Goal: Transaction & Acquisition: Subscribe to service/newsletter

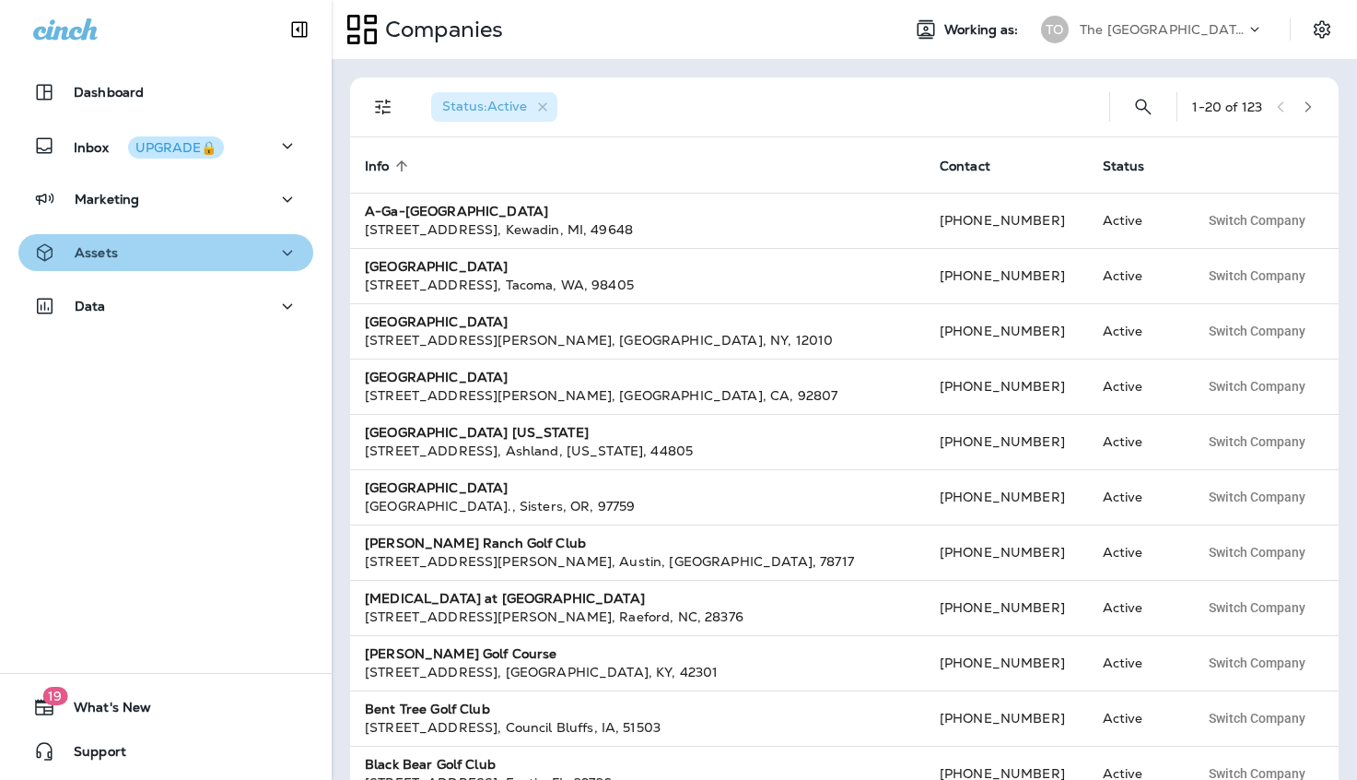
click at [159, 263] on div "Assets" at bounding box center [165, 252] width 265 height 23
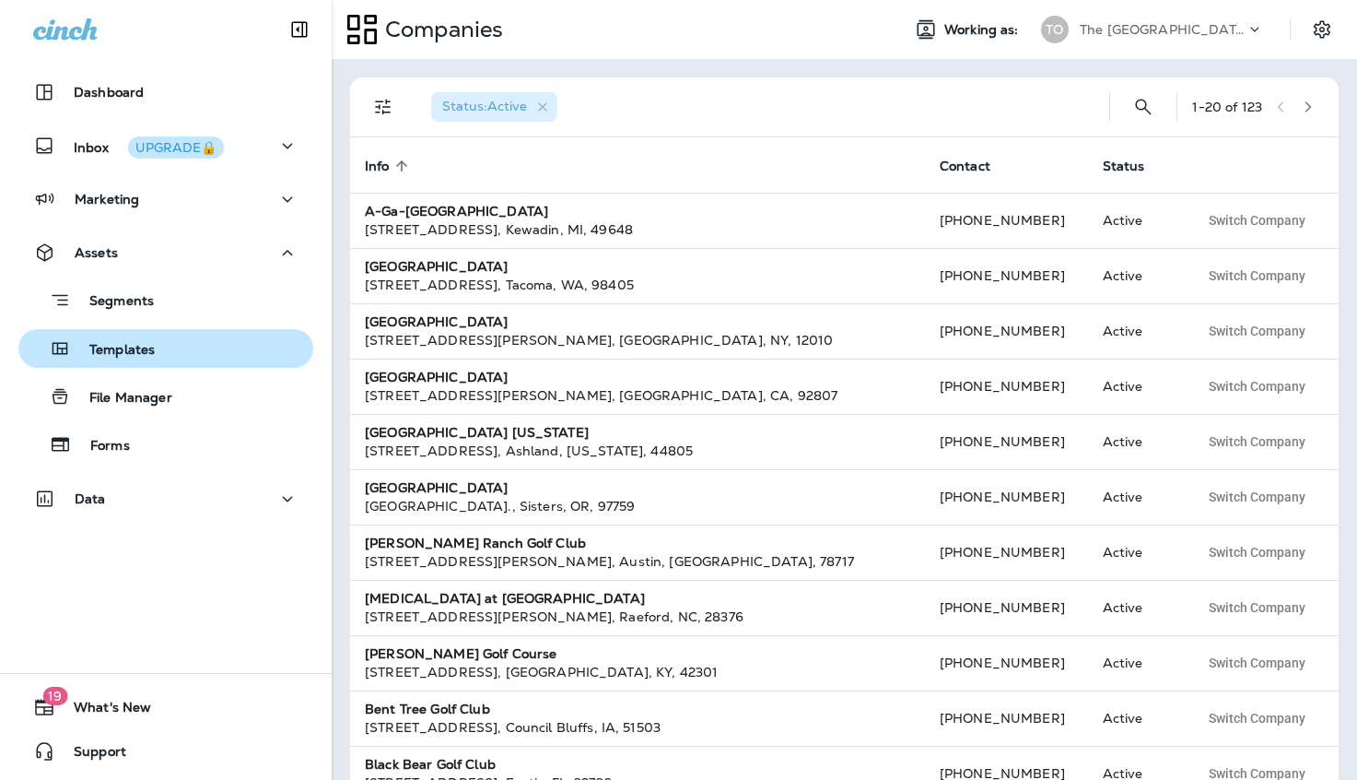
click at [144, 352] on p "Templates" at bounding box center [113, 351] width 84 height 18
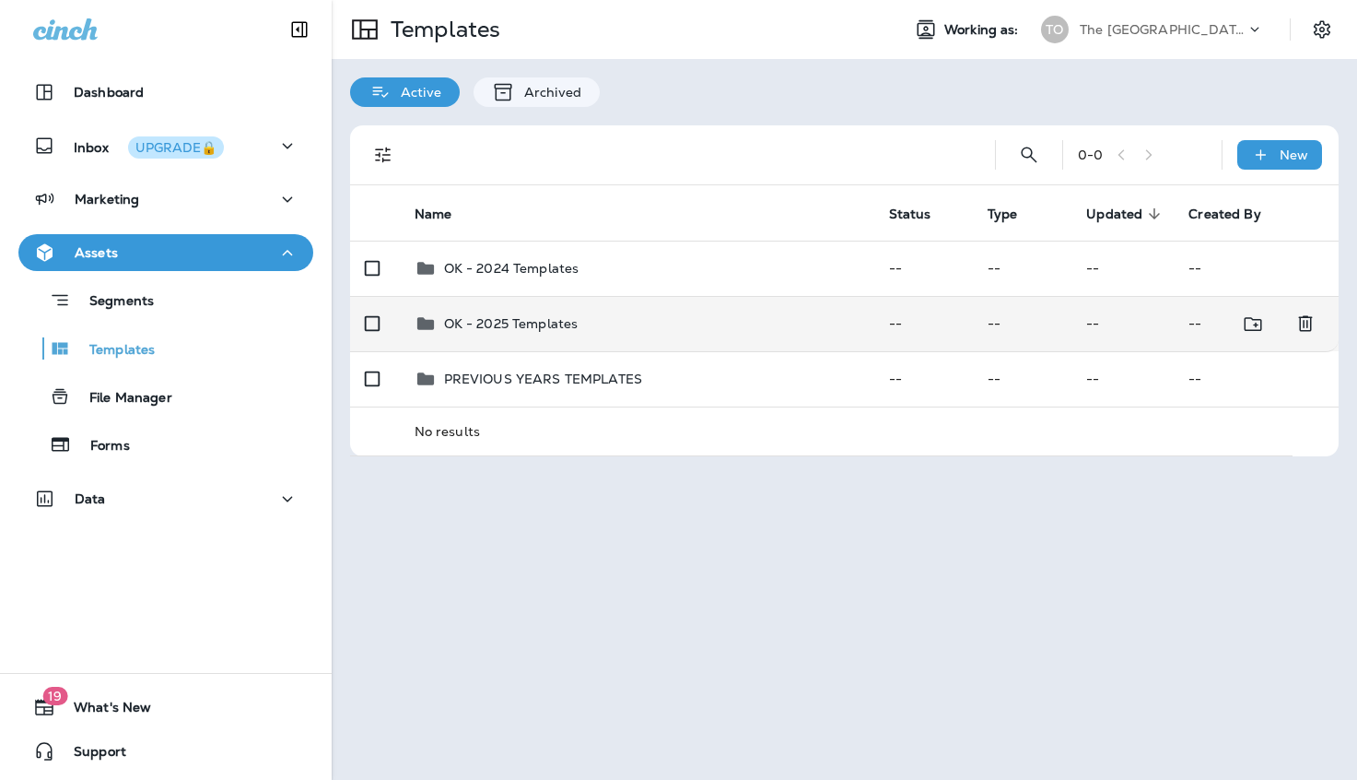
click at [523, 323] on p "OK - 2025 Templates" at bounding box center [511, 323] width 135 height 15
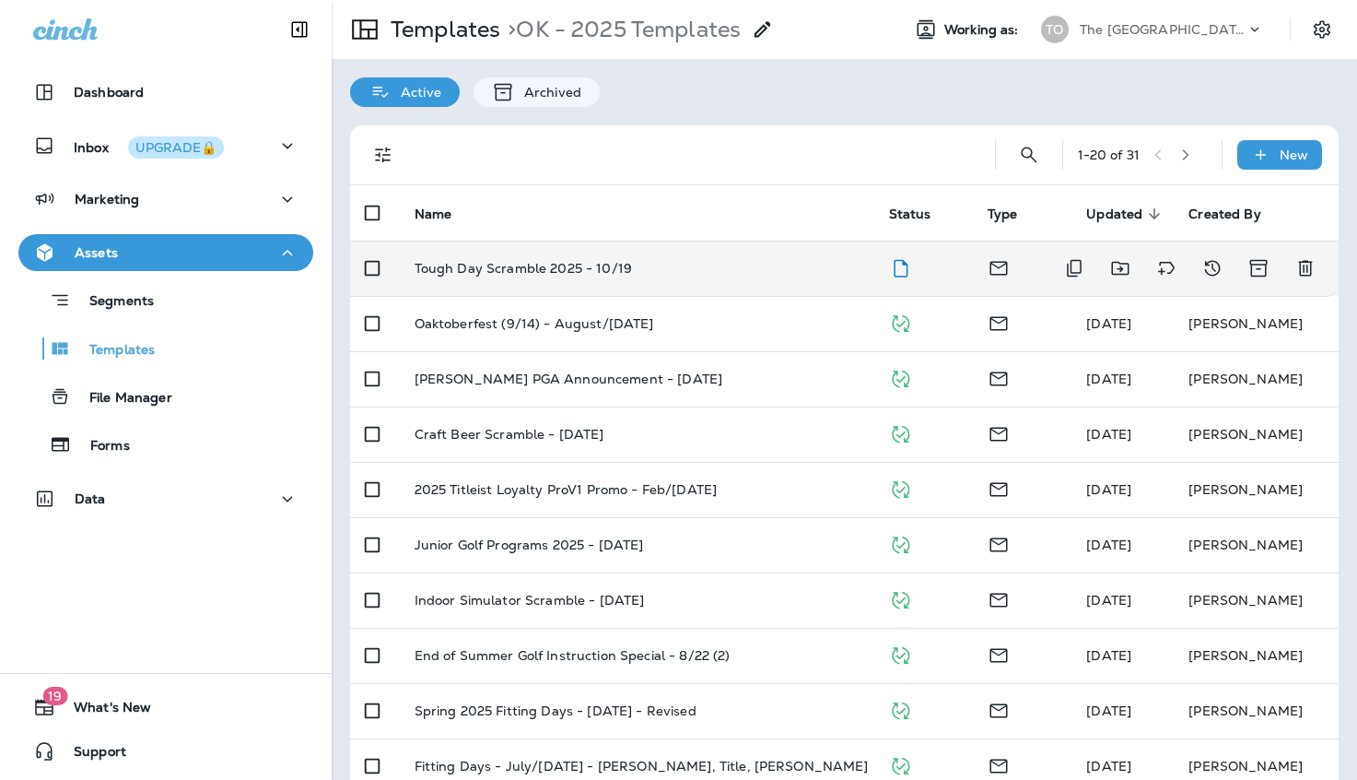
click at [546, 266] on p "Tough Day Scramble 2025 - 10/19" at bounding box center [523, 268] width 217 height 15
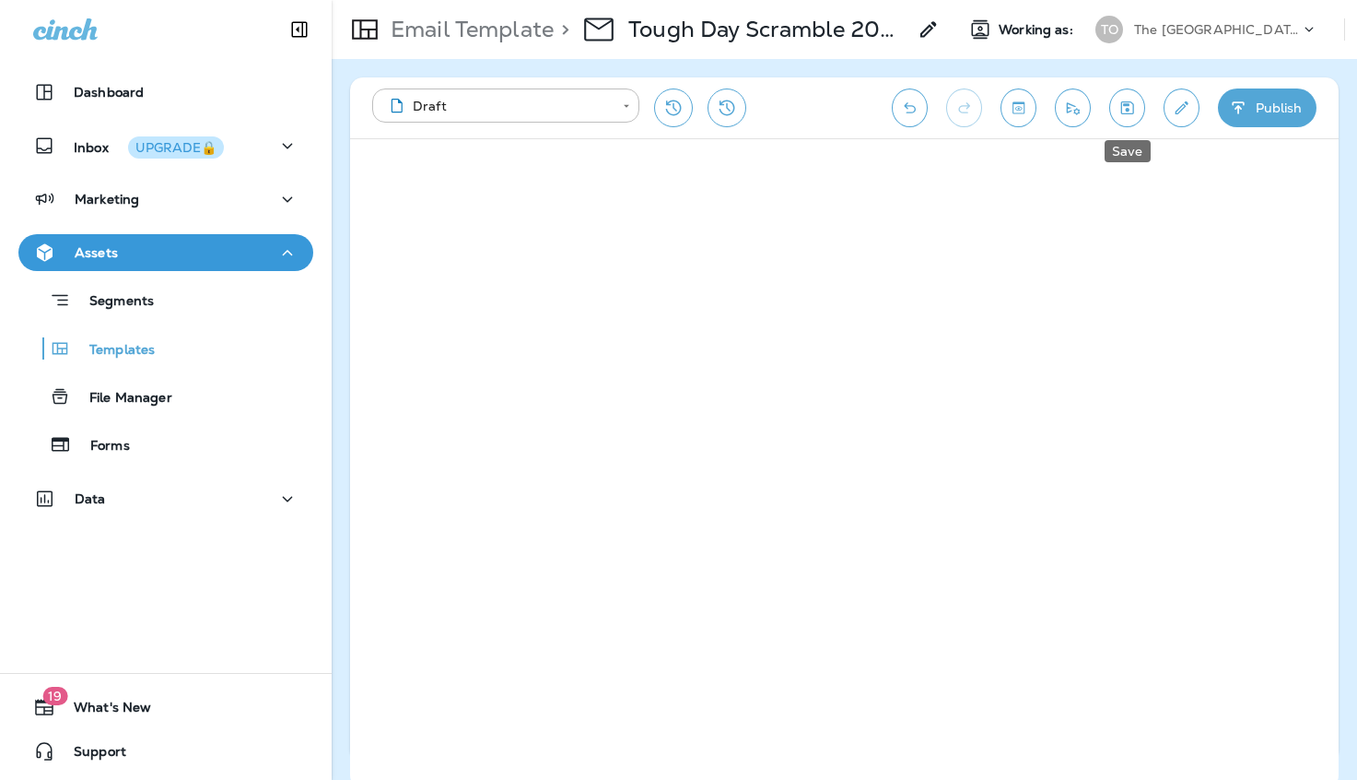
click at [1139, 112] on button "Save" at bounding box center [1128, 107] width 36 height 39
click at [1071, 118] on button "Send test email" at bounding box center [1073, 107] width 36 height 39
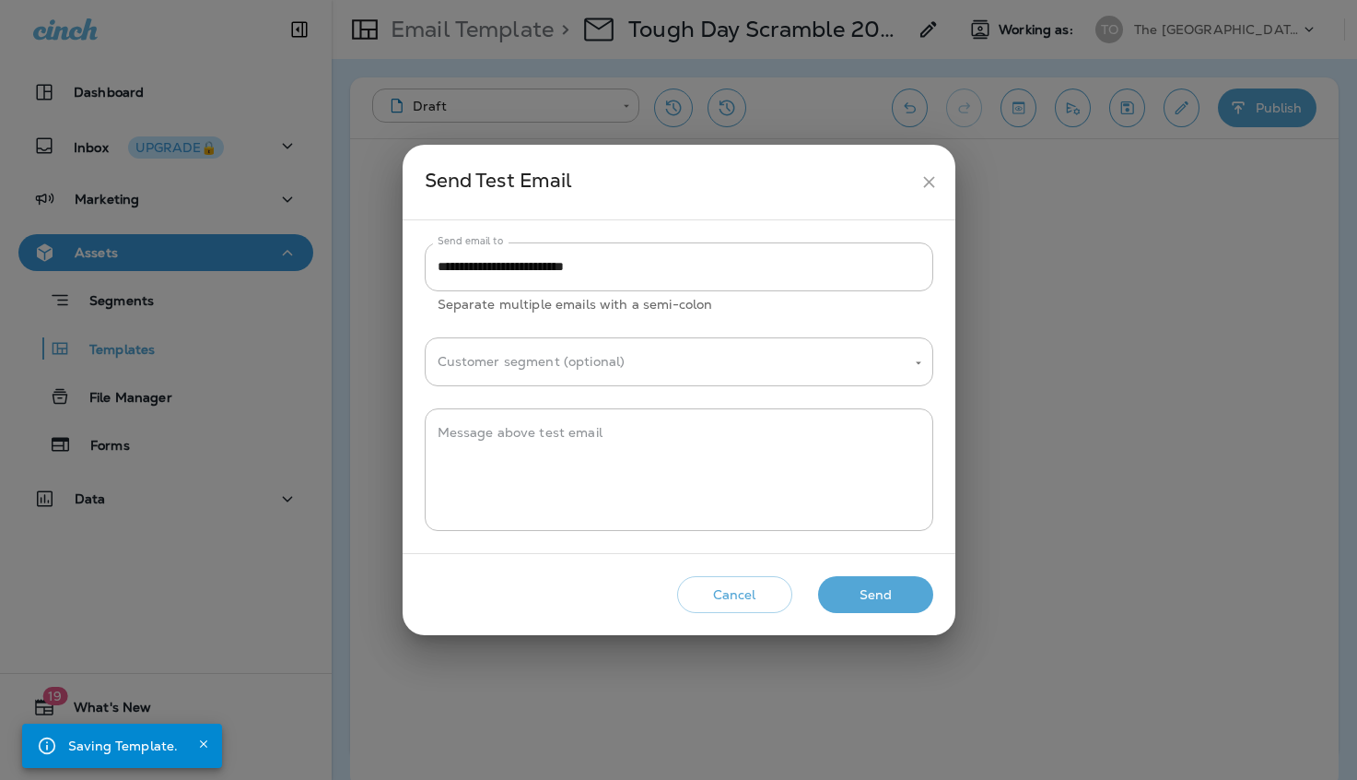
click at [843, 593] on button "Send" at bounding box center [875, 595] width 115 height 38
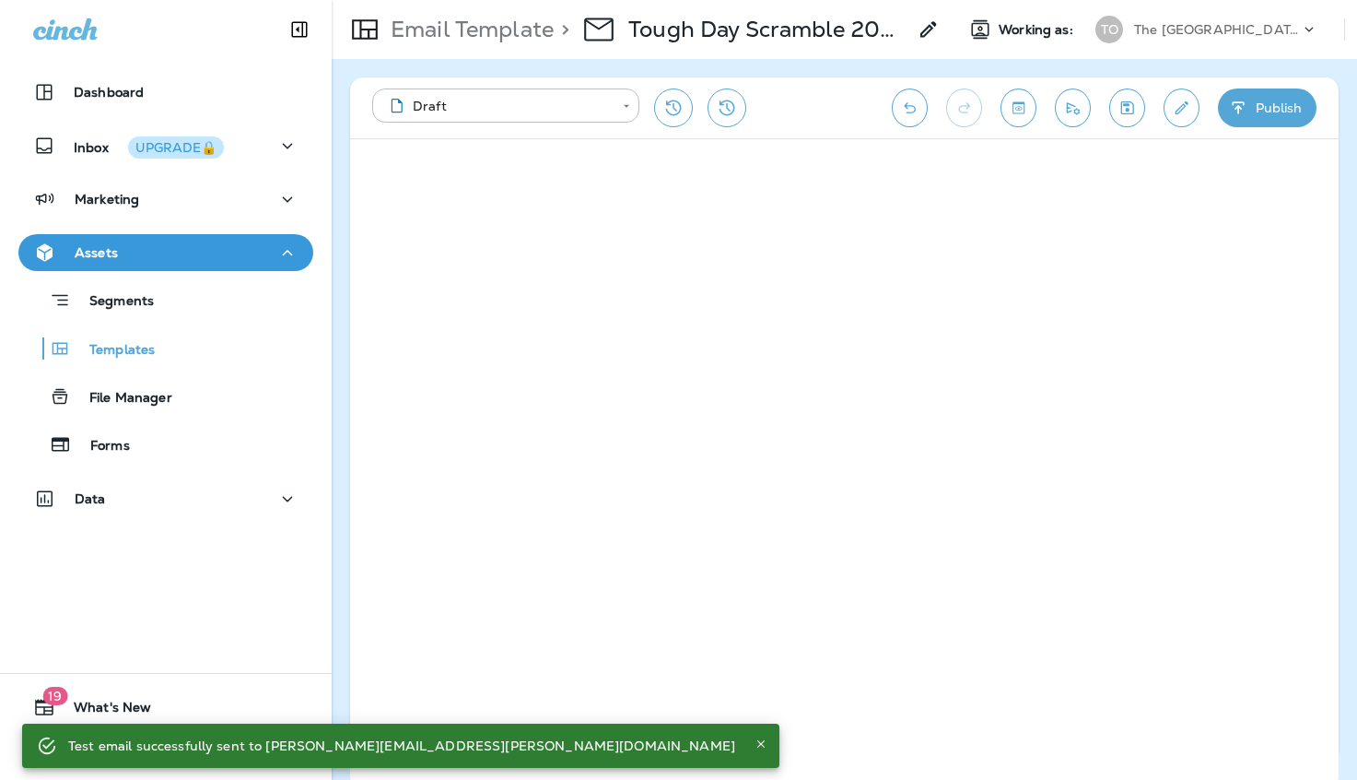
click at [1247, 31] on p "The [GEOGRAPHIC_DATA]" at bounding box center [1217, 29] width 166 height 15
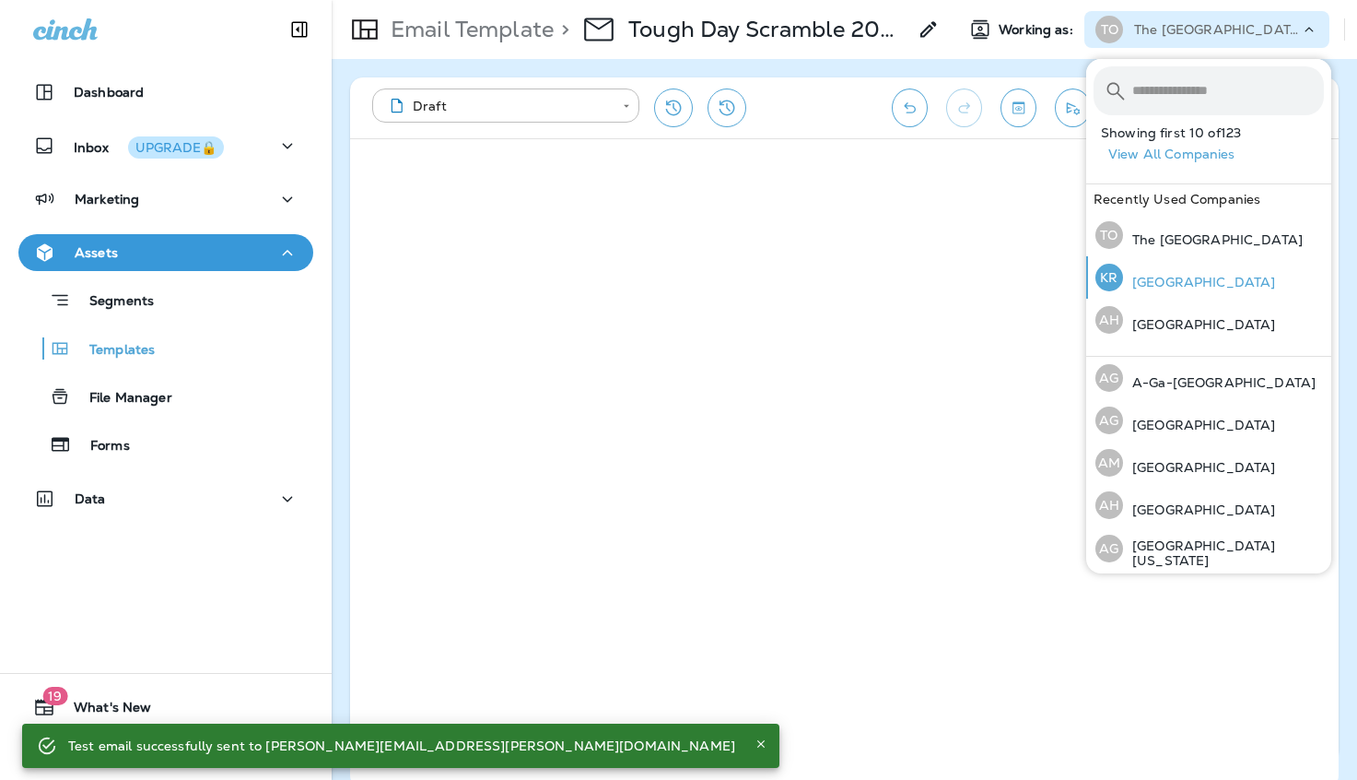
click at [1173, 279] on p "[GEOGRAPHIC_DATA]" at bounding box center [1199, 282] width 152 height 15
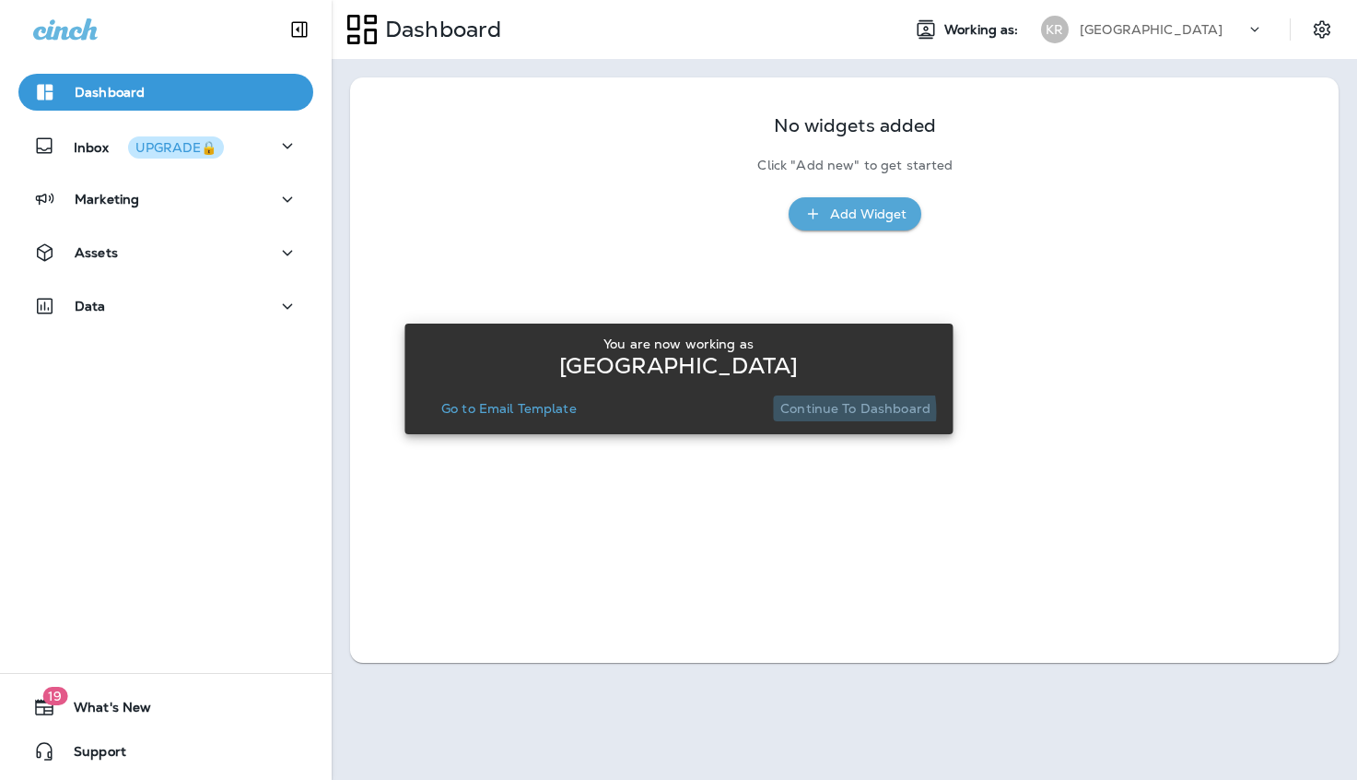
click at [830, 412] on p "Continue to Dashboard" at bounding box center [856, 408] width 150 height 15
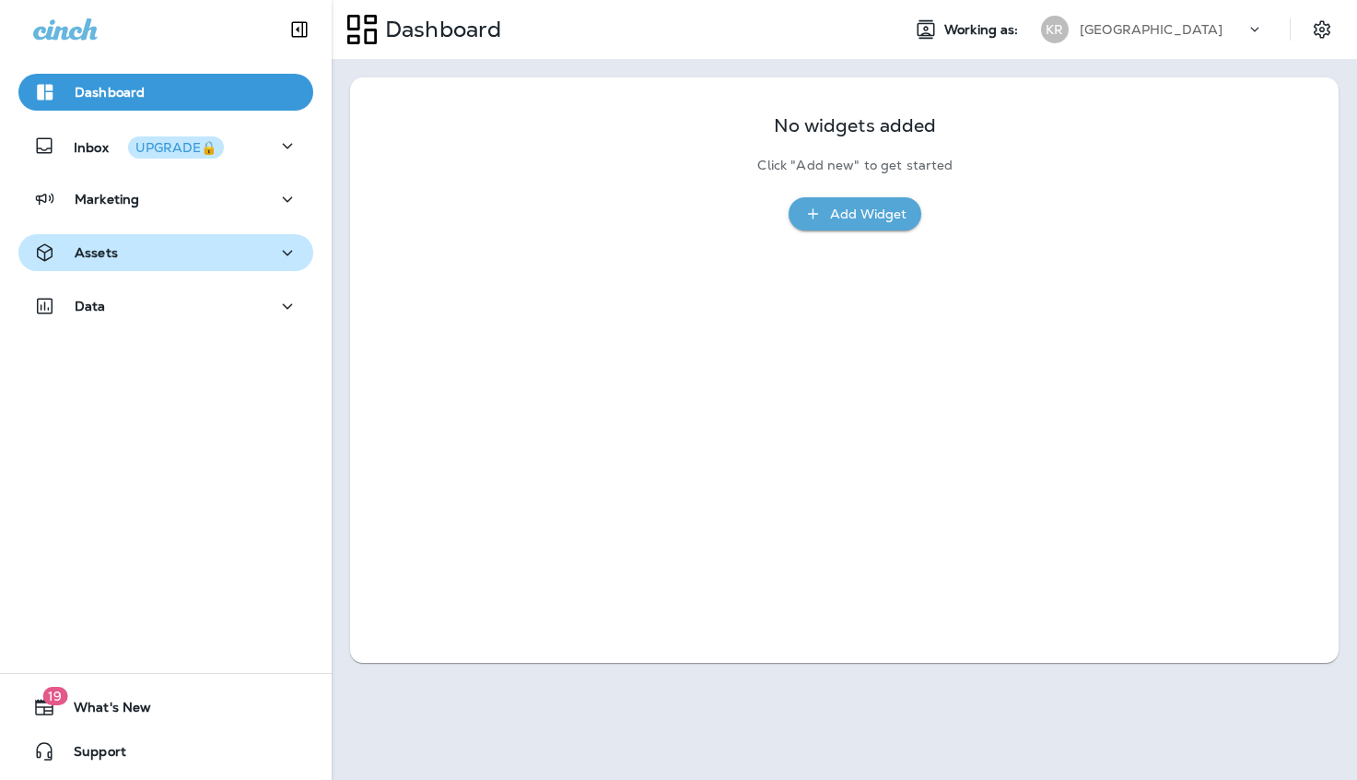
click at [206, 257] on div "Assets" at bounding box center [165, 252] width 265 height 23
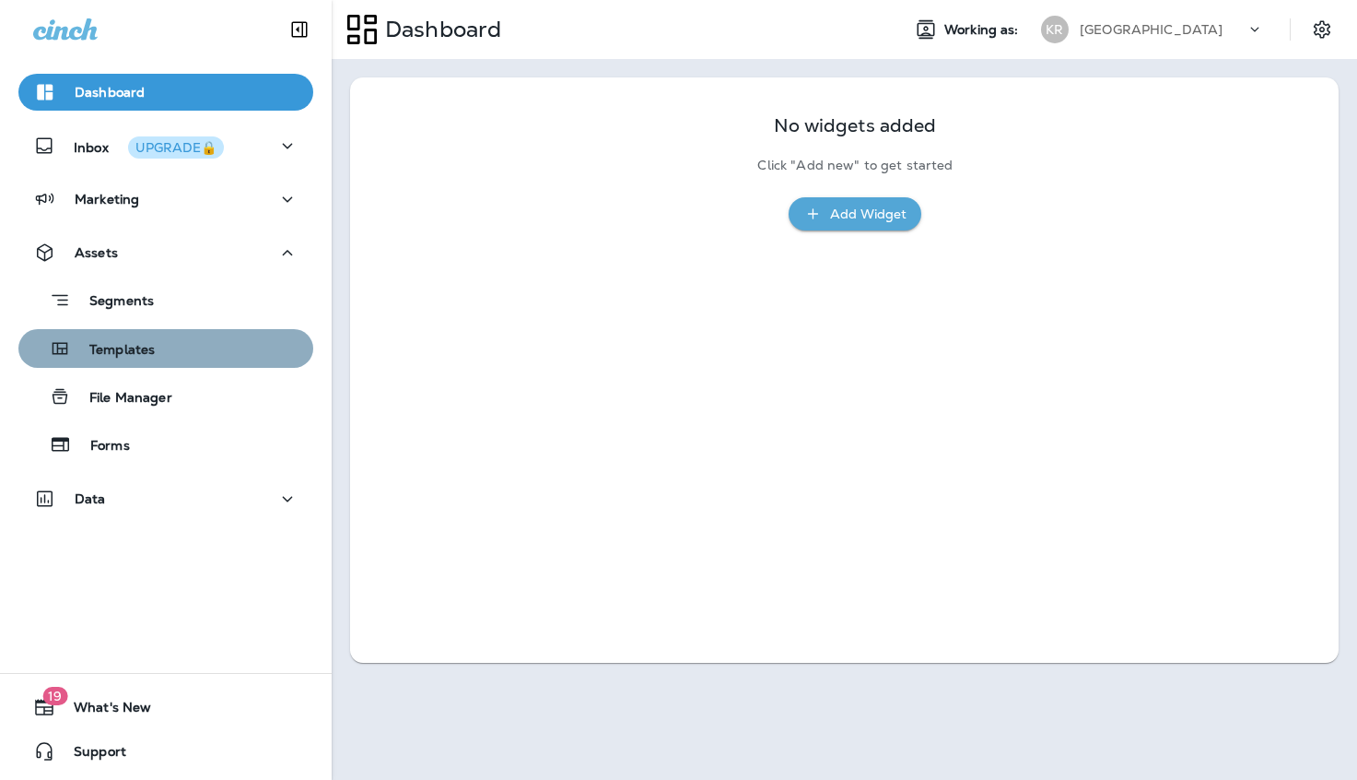
click at [170, 353] on div "Templates" at bounding box center [166, 349] width 280 height 28
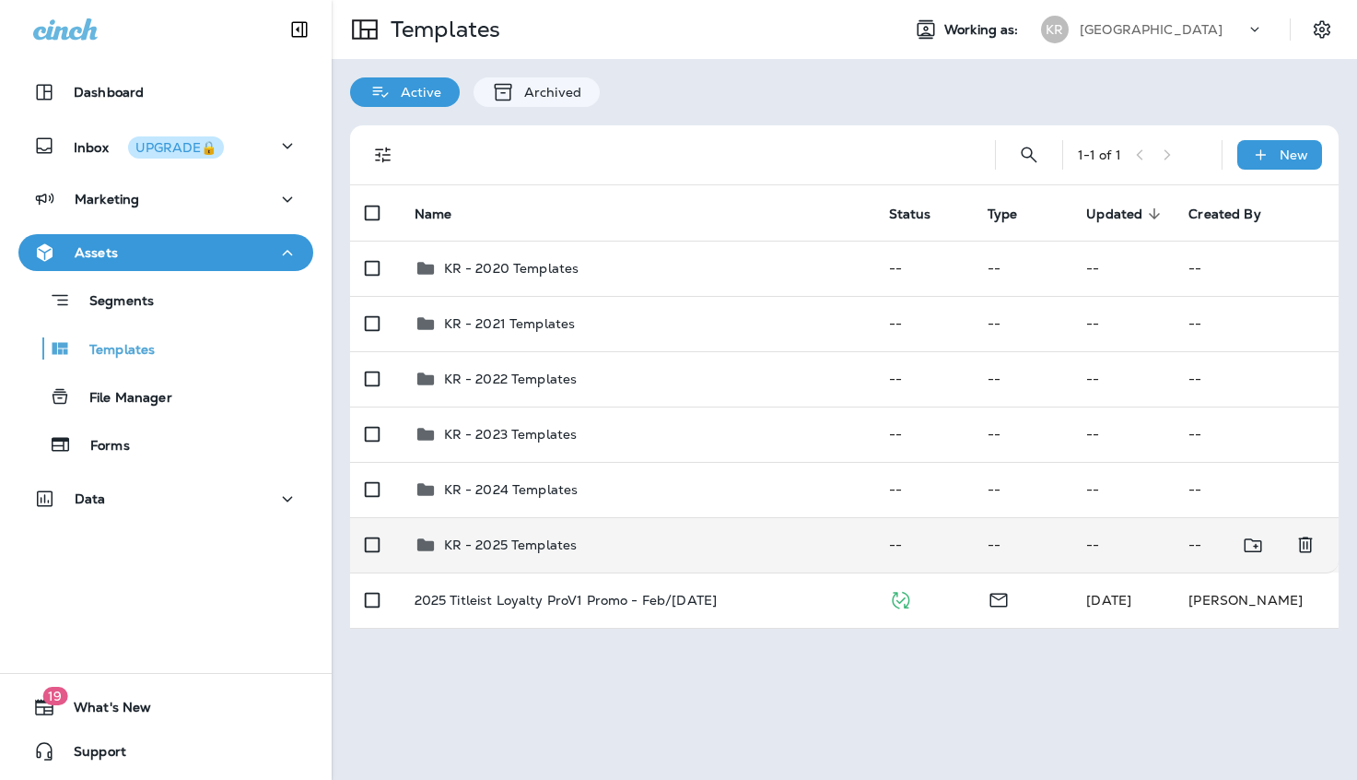
click at [499, 532] on td "KR - 2025 Templates" at bounding box center [637, 544] width 475 height 55
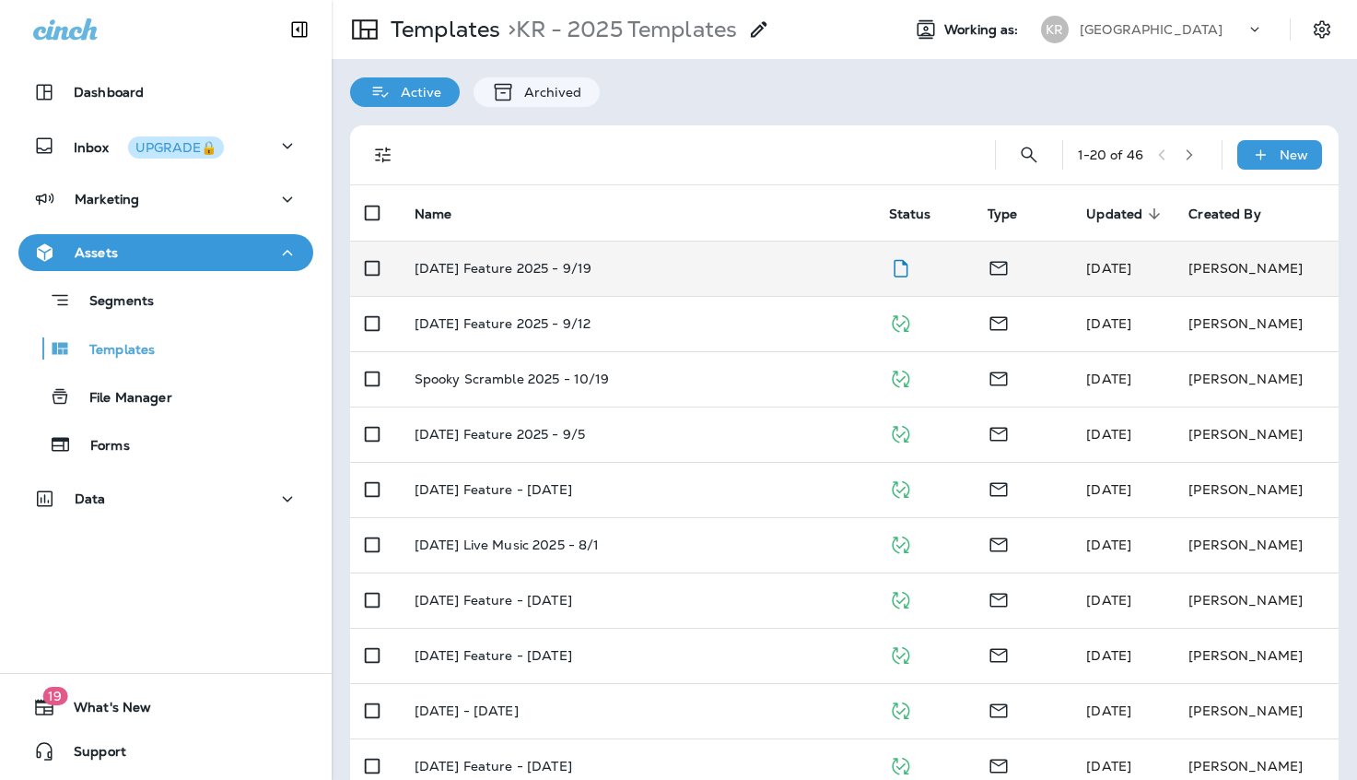
click at [552, 276] on p "[DATE] Feature 2025 - 9/19" at bounding box center [504, 268] width 178 height 15
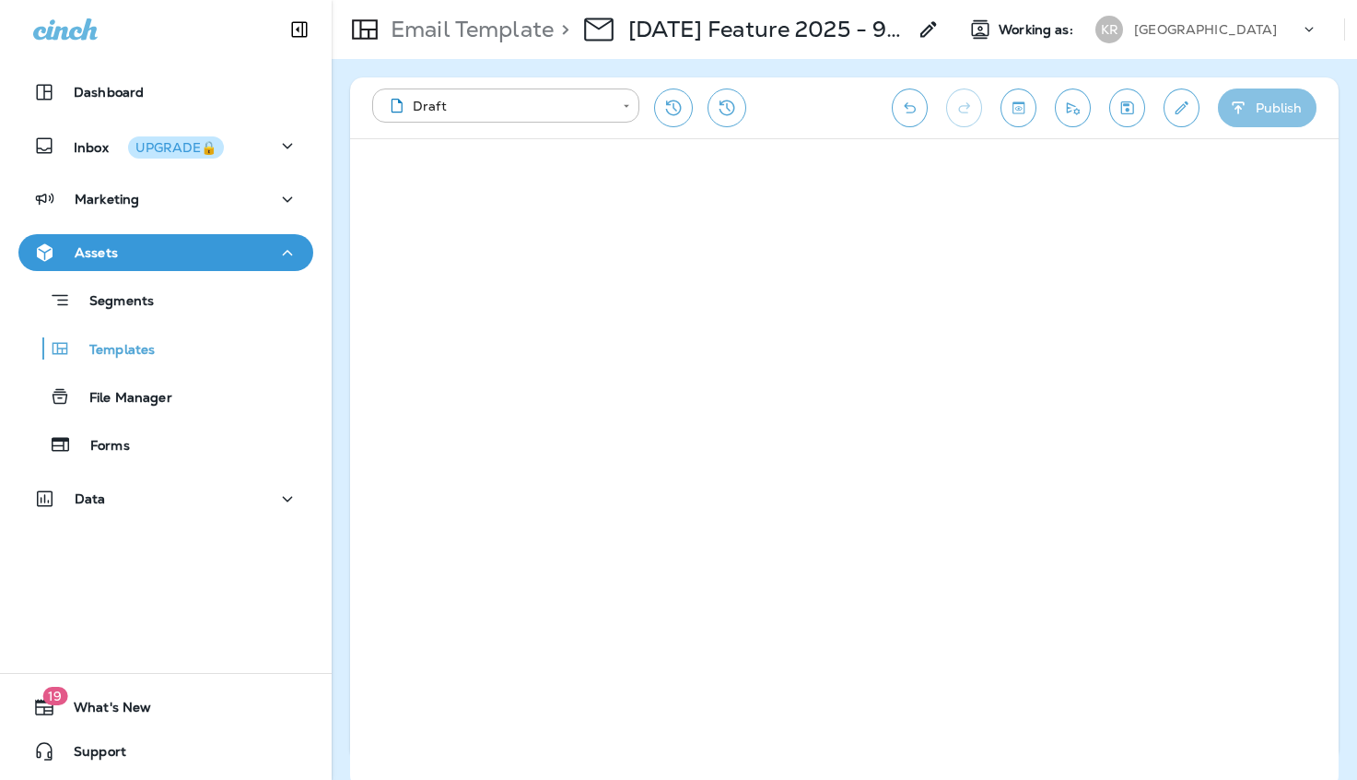
click at [1252, 102] on button "Publish" at bounding box center [1267, 107] width 99 height 39
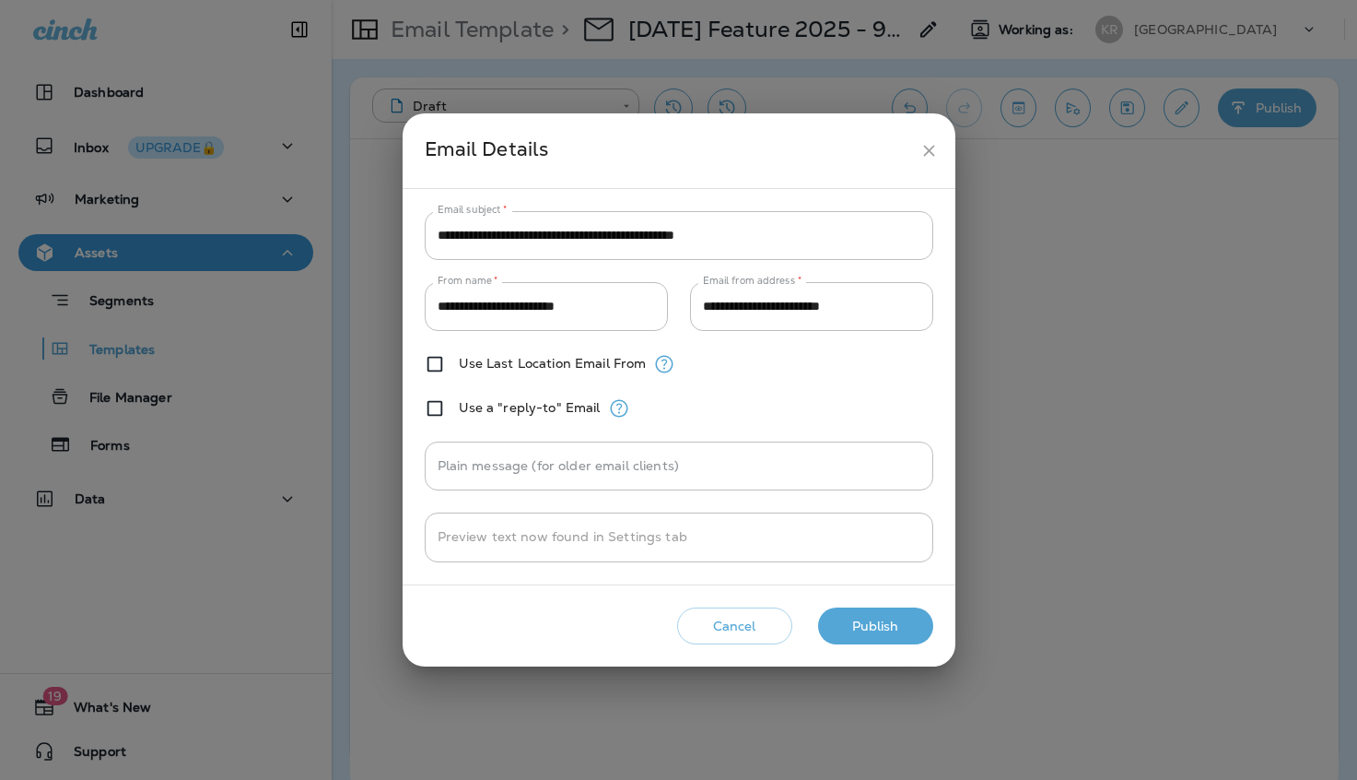
click at [873, 620] on button "Publish" at bounding box center [875, 626] width 115 height 38
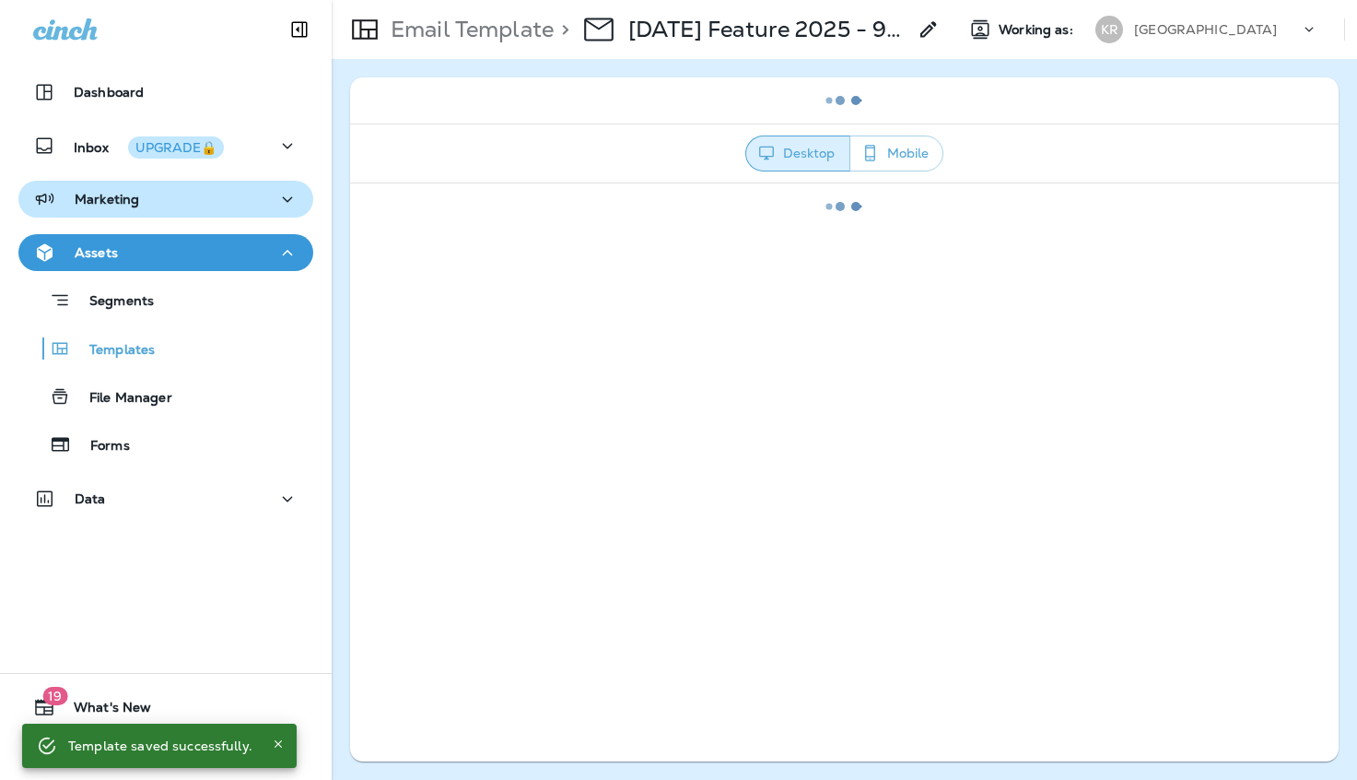
click at [203, 201] on div "Marketing" at bounding box center [165, 199] width 265 height 23
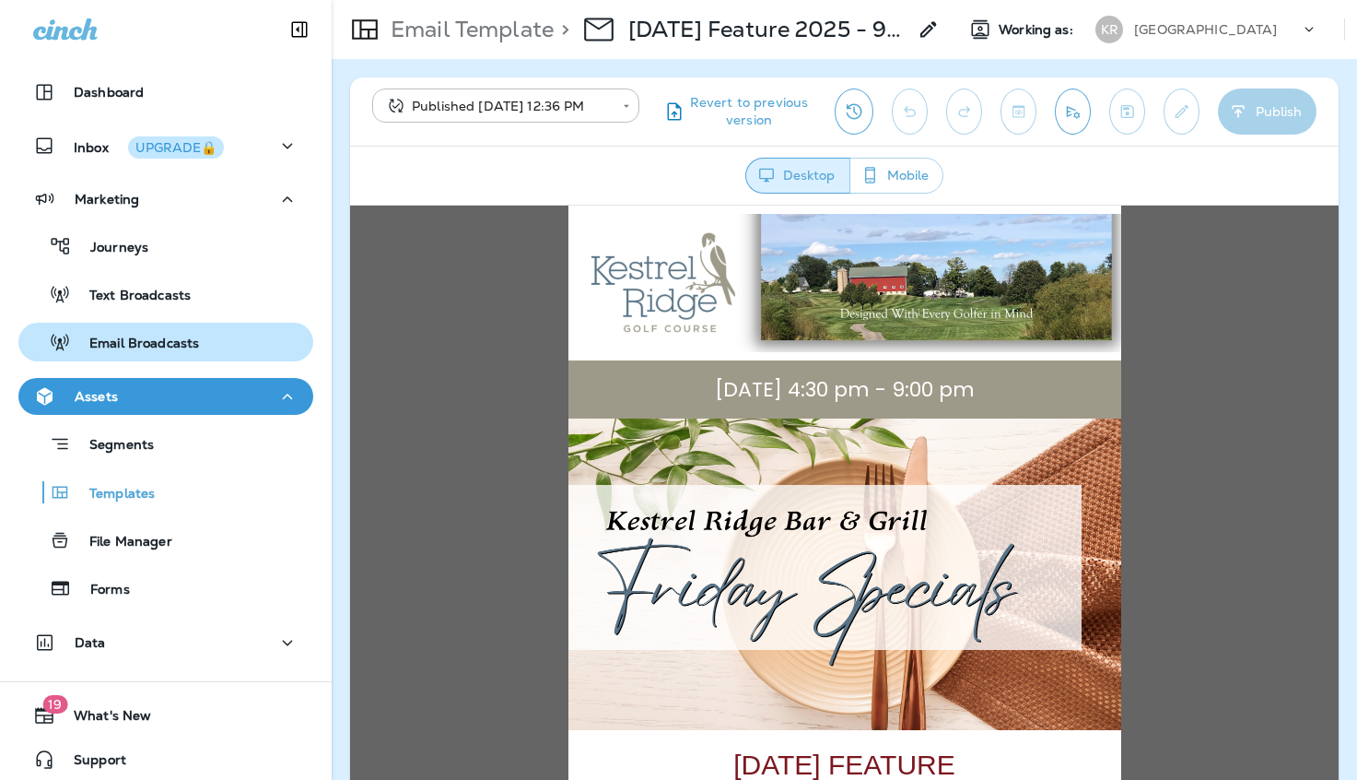
click at [170, 330] on div "Email Broadcasts" at bounding box center [112, 342] width 173 height 28
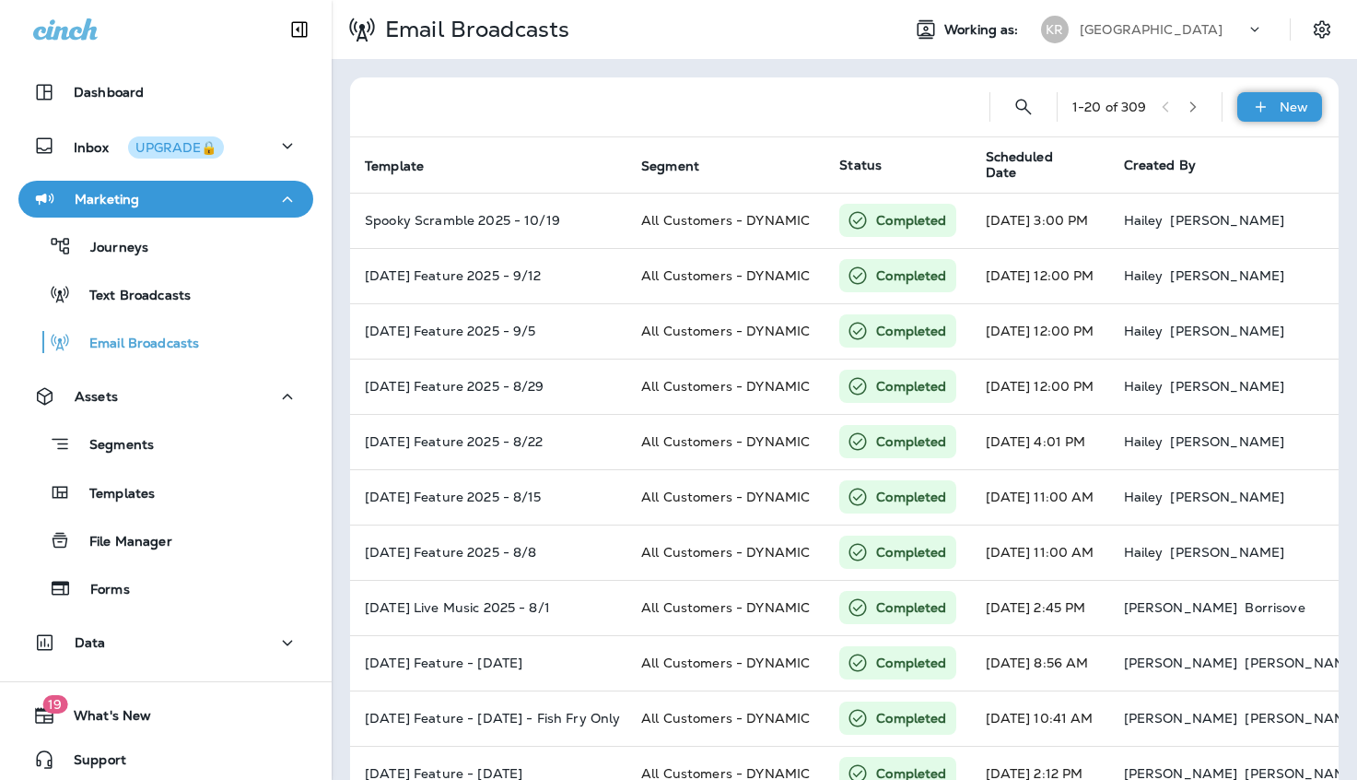
click at [1270, 112] on icon at bounding box center [1261, 107] width 19 height 18
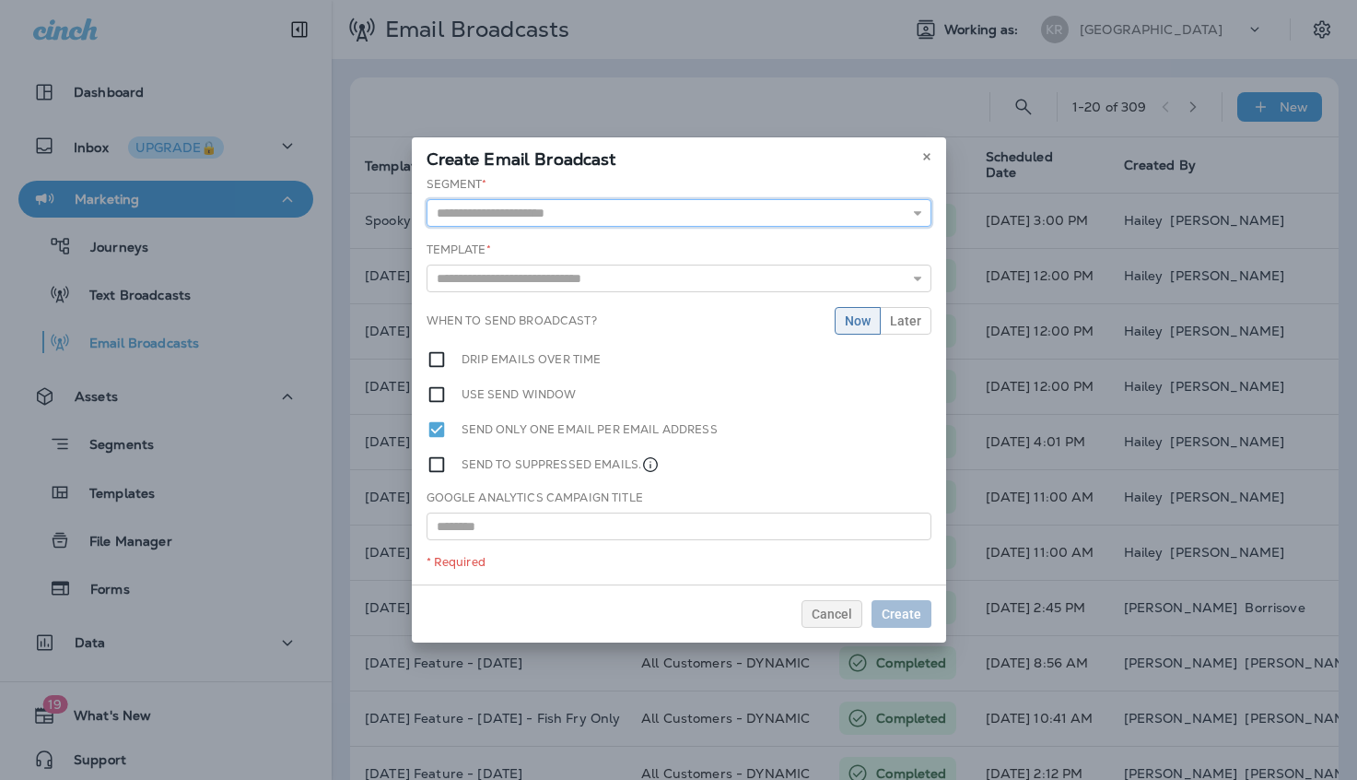
click at [499, 220] on input "text" at bounding box center [679, 213] width 505 height 28
type input "**********"
click at [539, 238] on div "**********" at bounding box center [679, 380] width 535 height 408
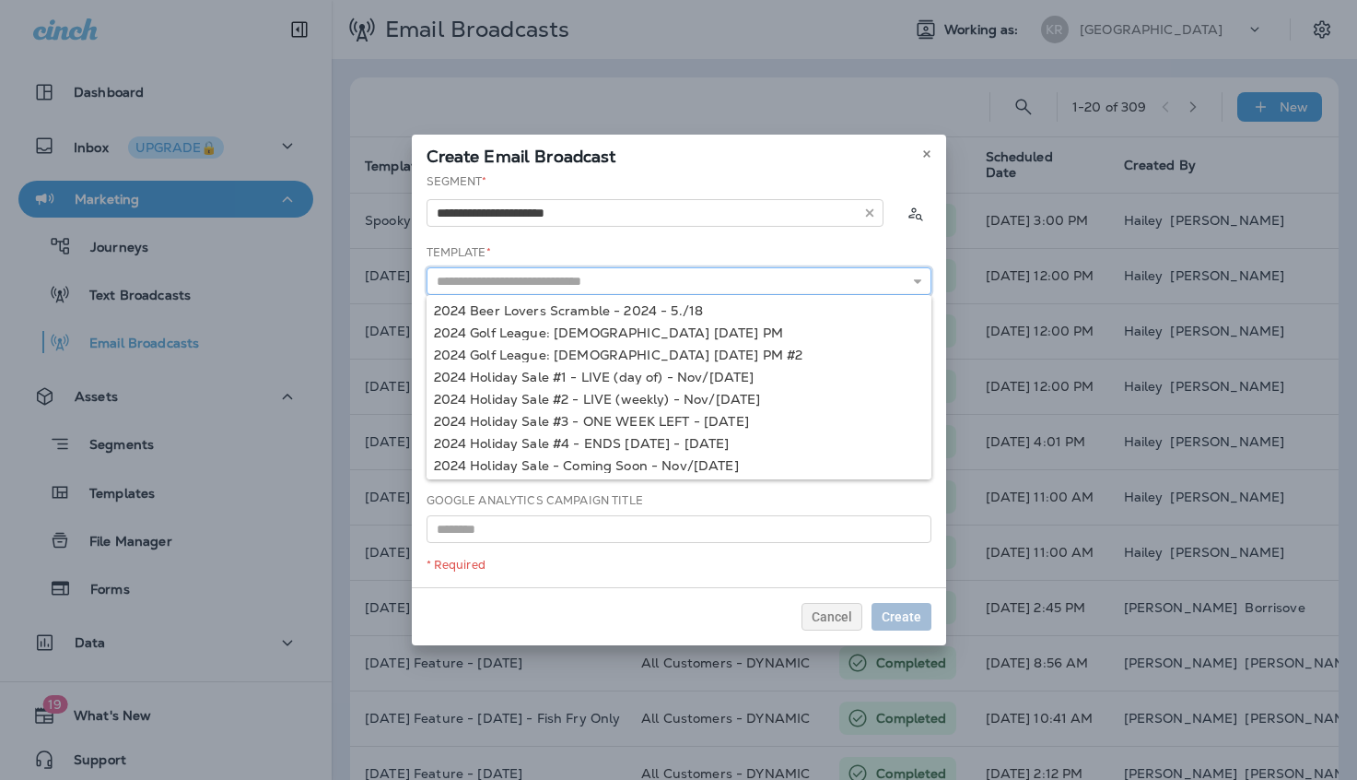
click at [588, 274] on input "text" at bounding box center [679, 281] width 505 height 28
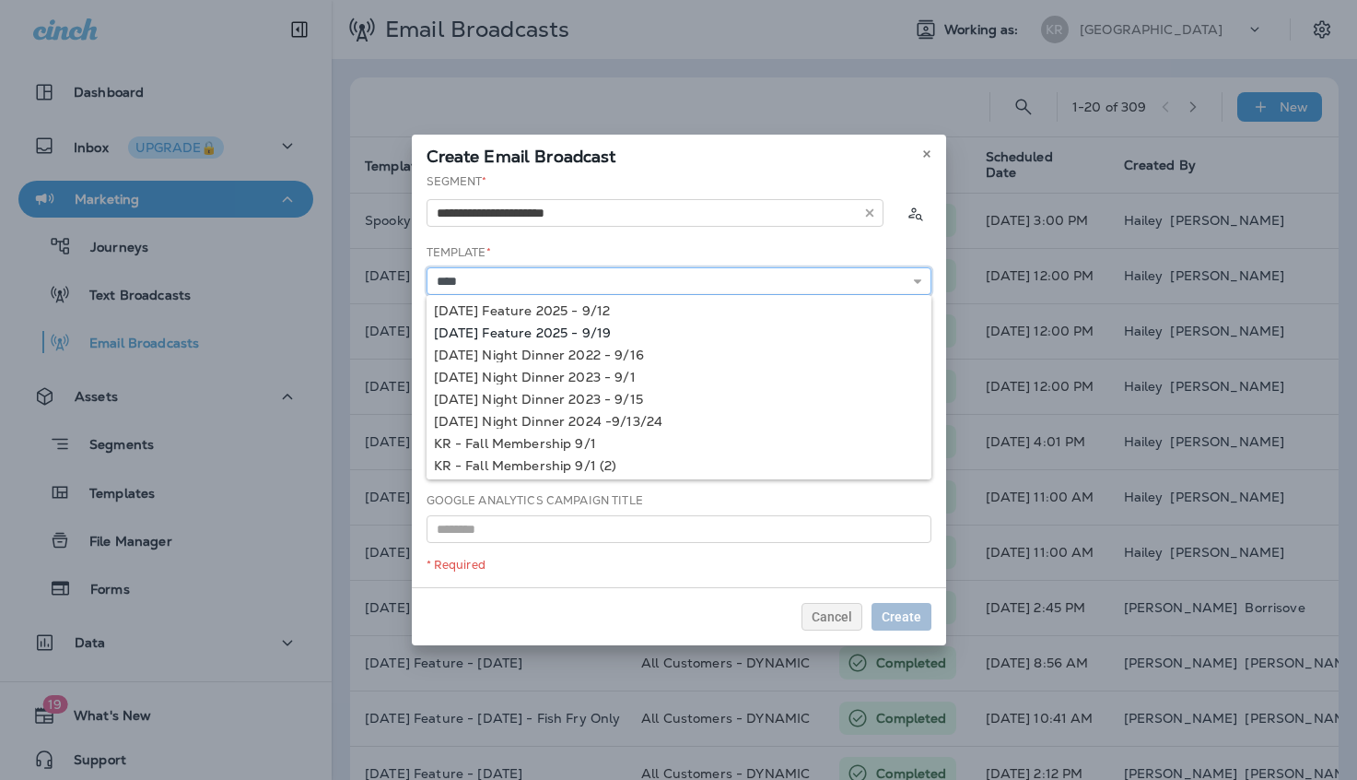
type input "**********"
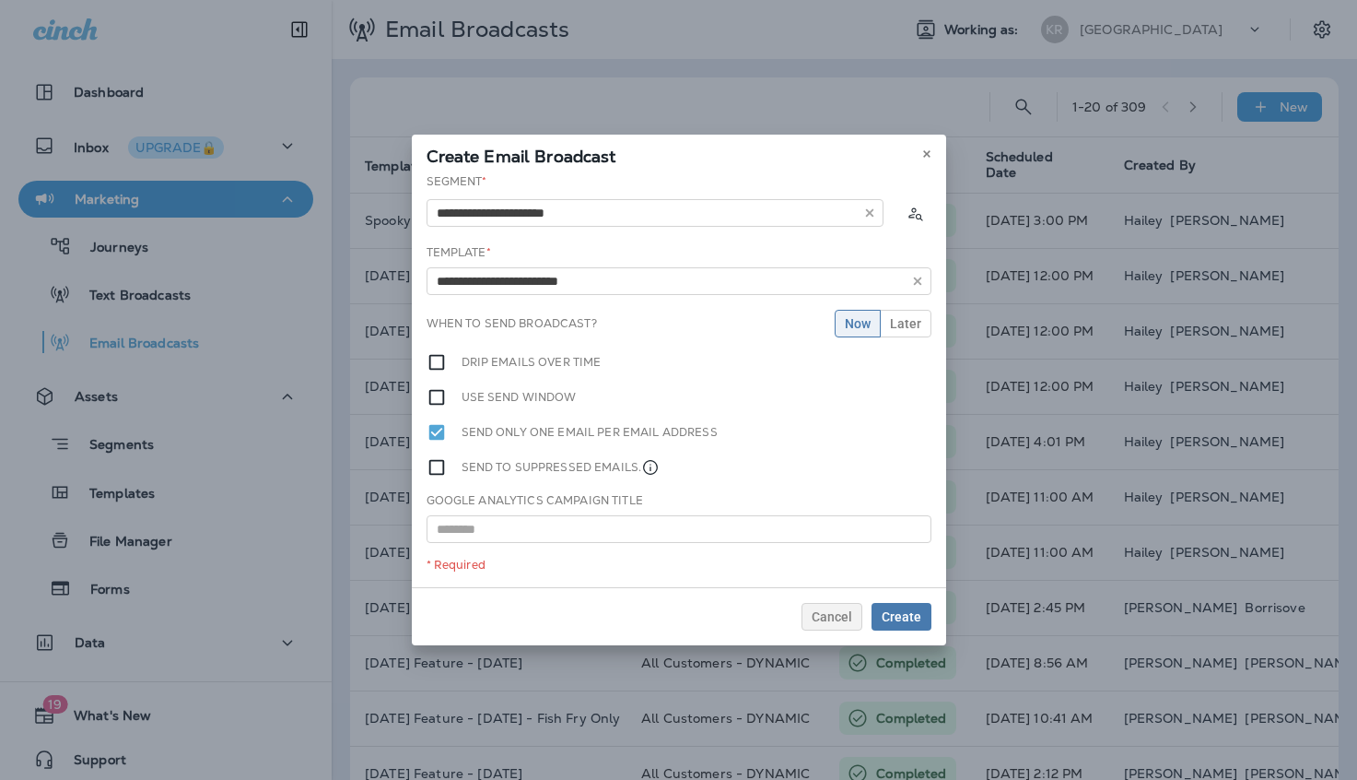
click at [505, 325] on div "**********" at bounding box center [679, 380] width 535 height 414
click at [604, 280] on input "**********" at bounding box center [679, 281] width 505 height 28
click at [495, 529] on input "text" at bounding box center [679, 529] width 505 height 28
paste input "**********"
type input "**********"
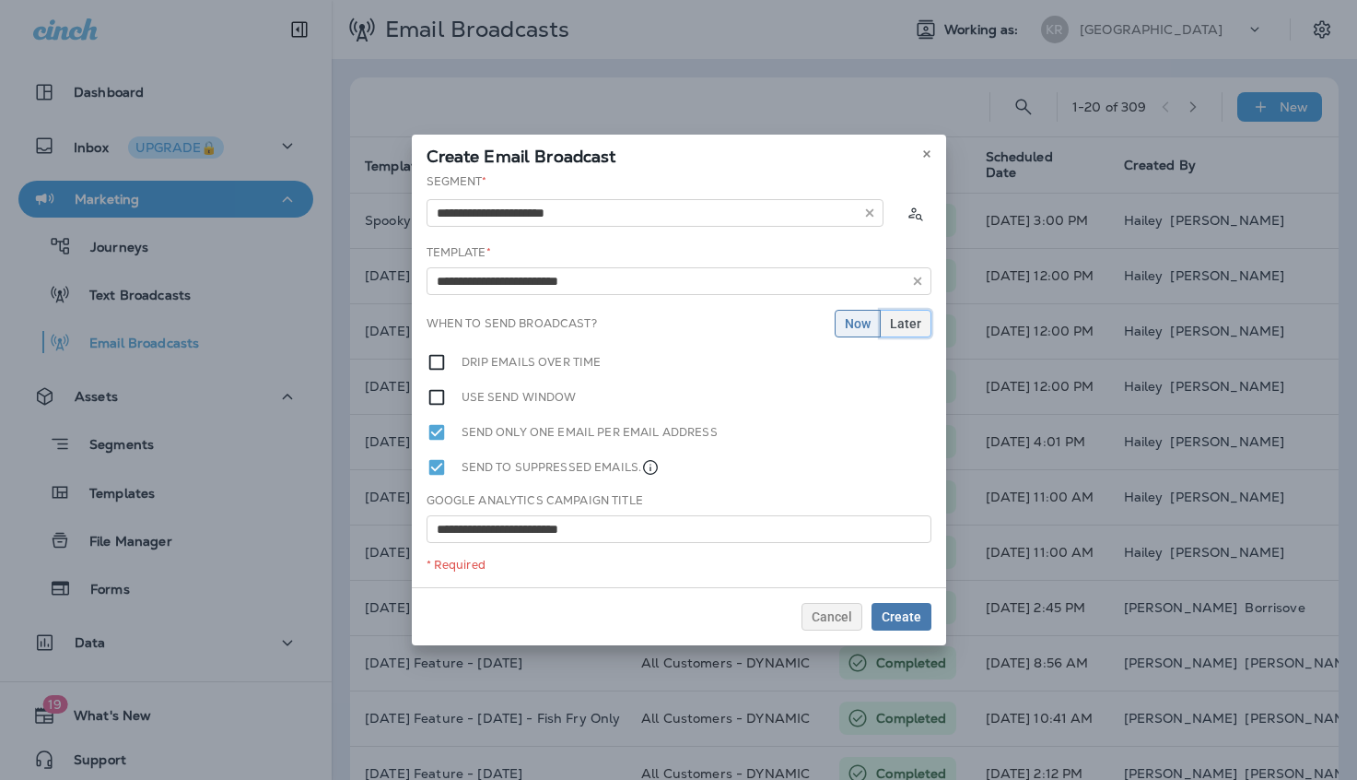
click at [904, 326] on span "Later" at bounding box center [905, 323] width 31 height 13
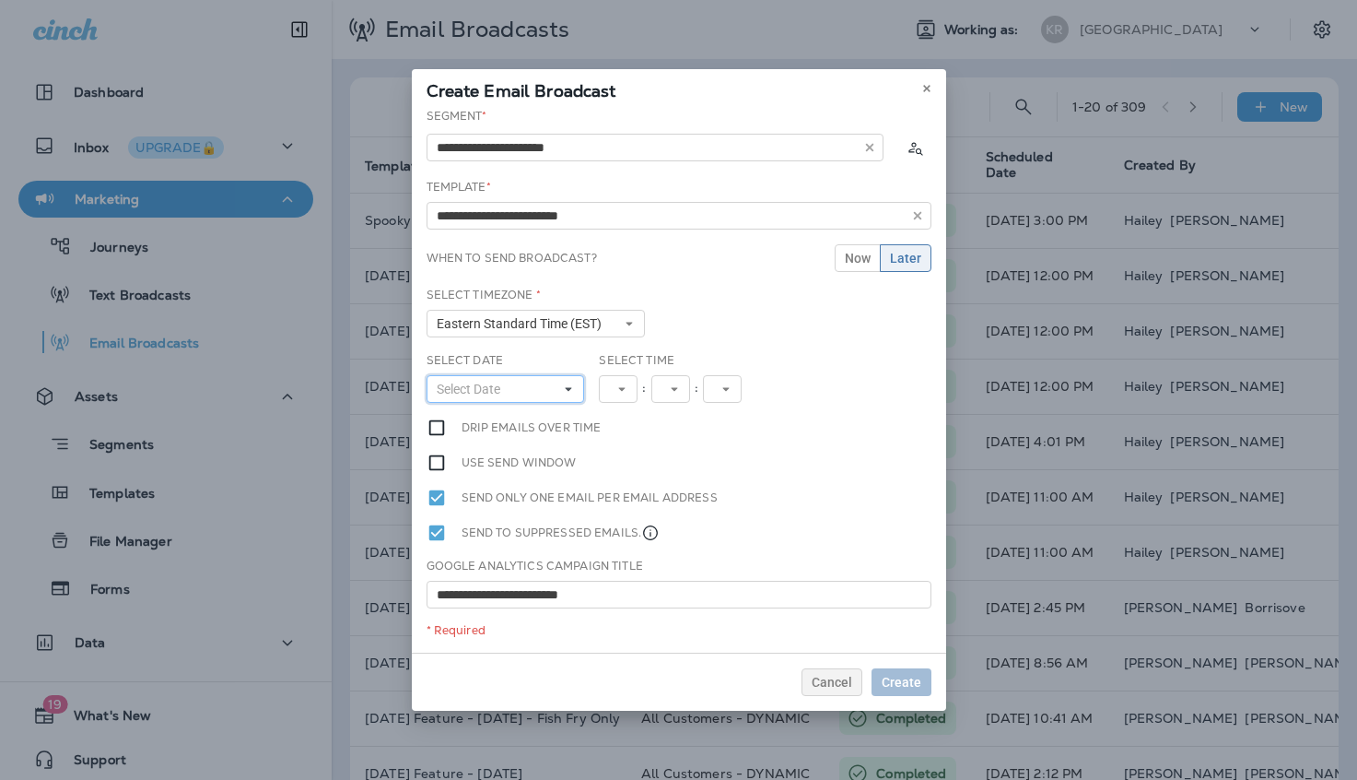
click at [515, 382] on button "Select Date" at bounding box center [506, 389] width 159 height 28
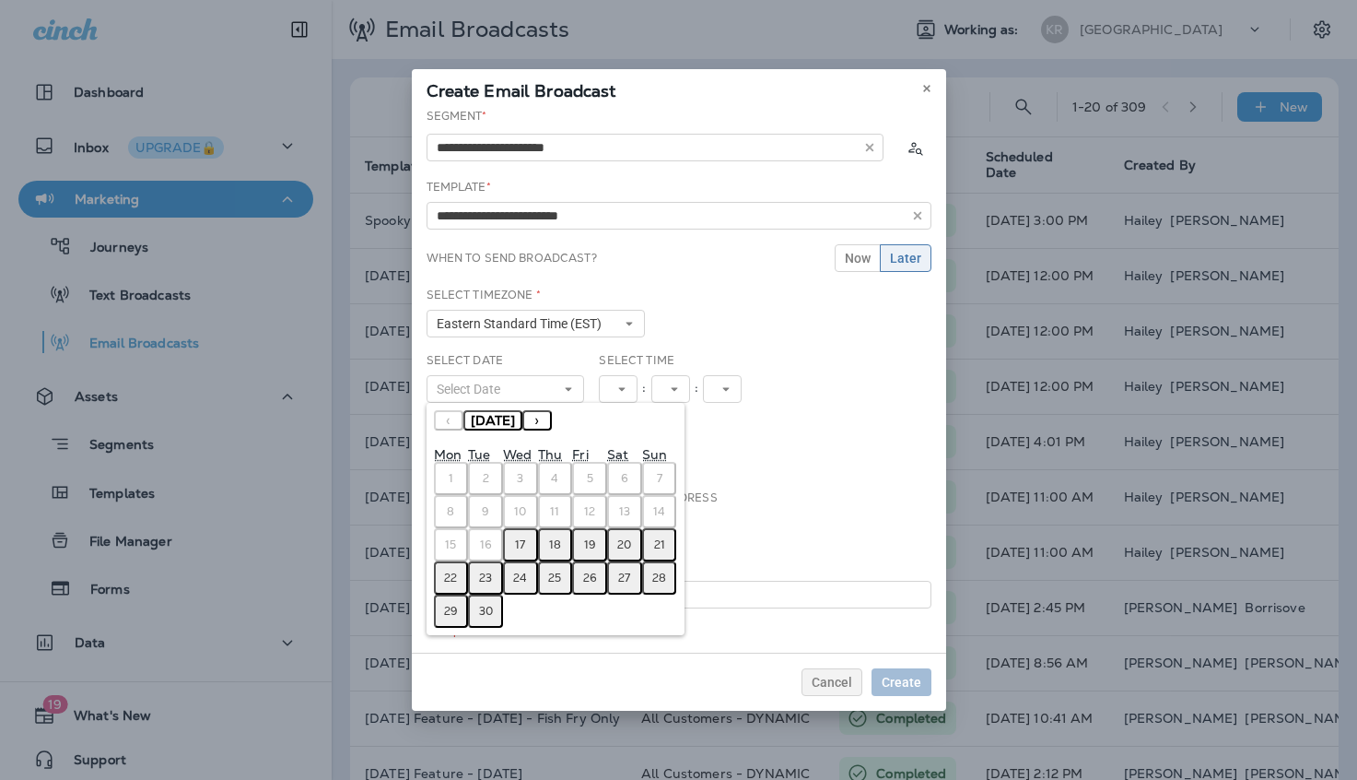
click at [557, 540] on abbr "18" at bounding box center [555, 544] width 12 height 15
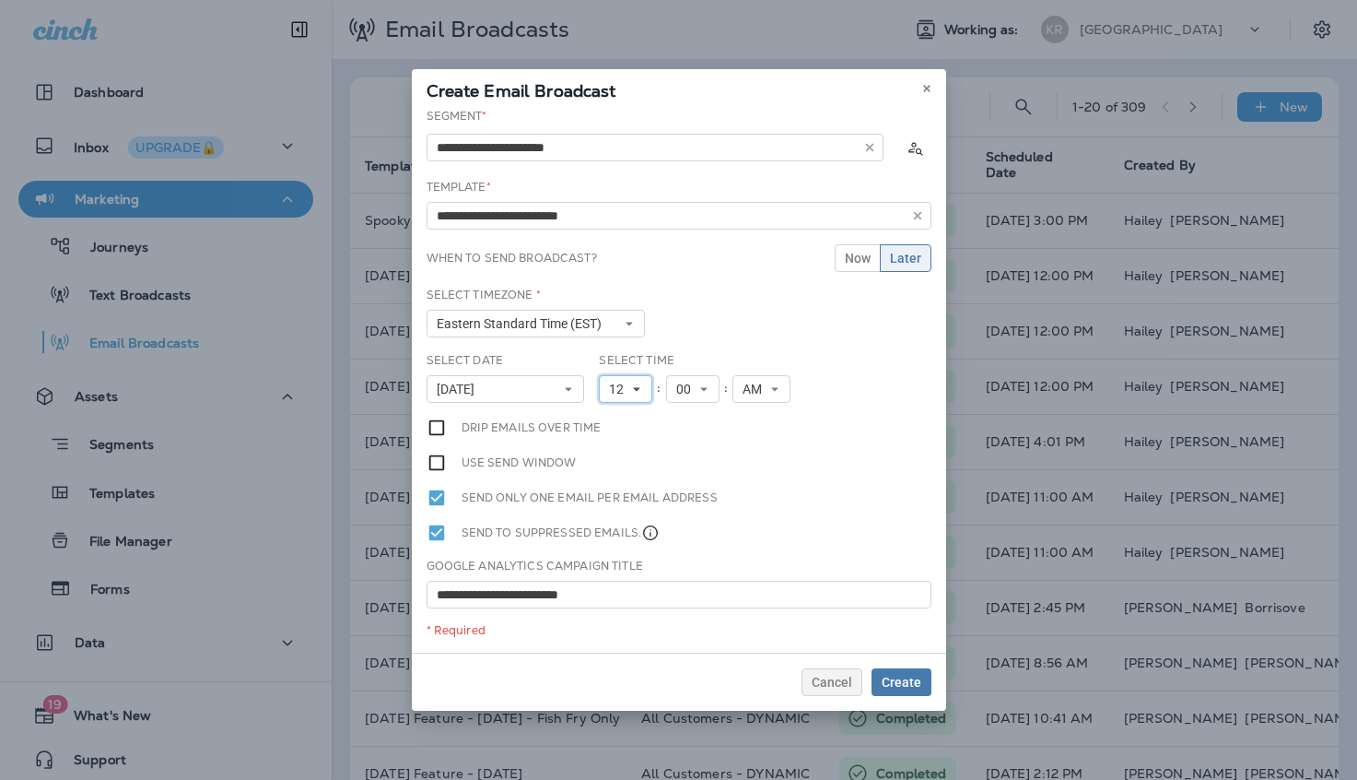
click at [636, 392] on icon at bounding box center [636, 388] width 11 height 11
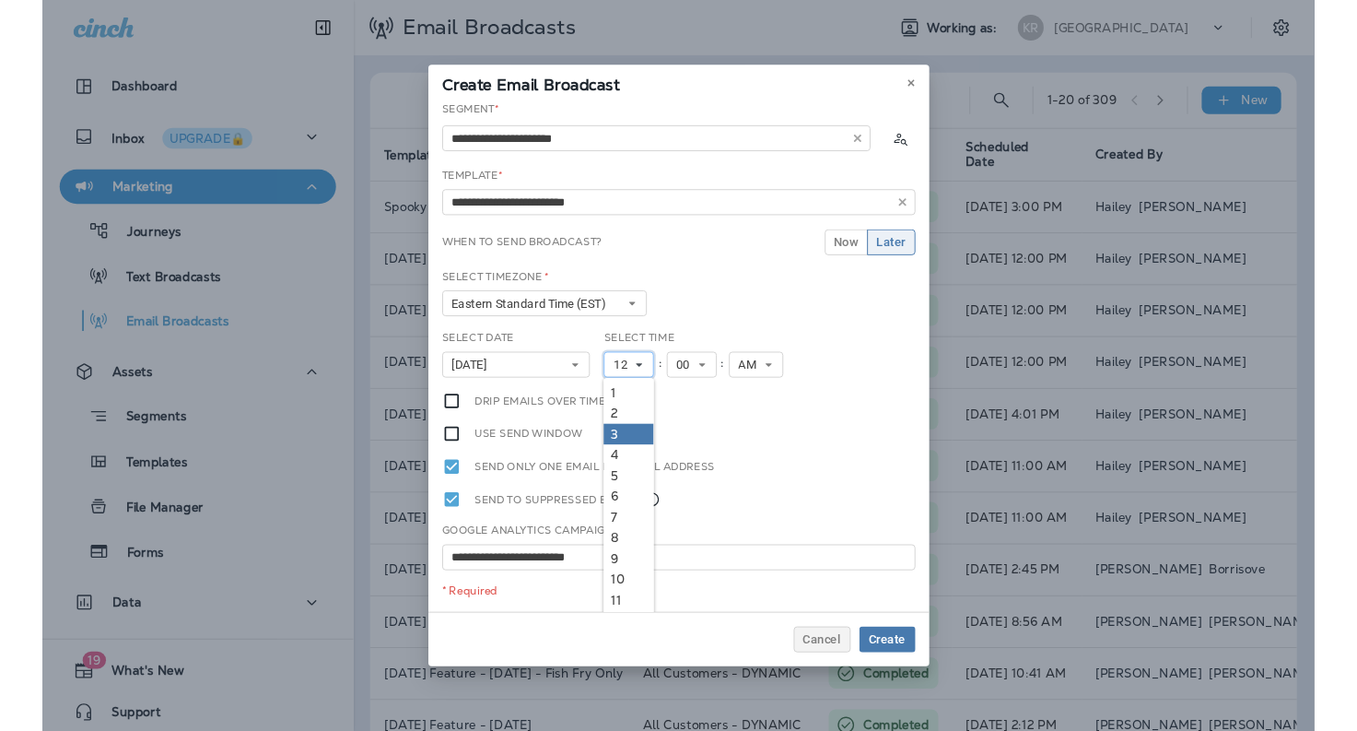
scroll to position [17, 0]
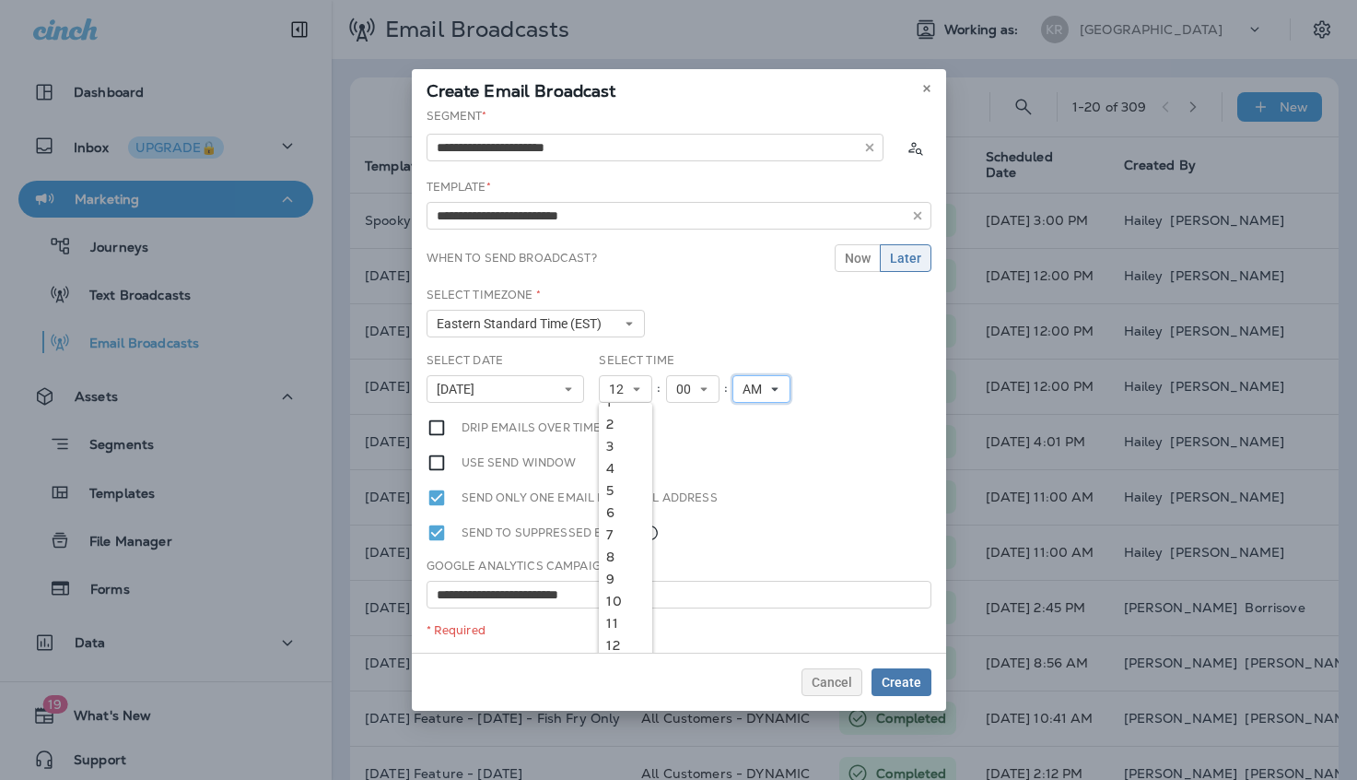
click at [761, 387] on span "AM" at bounding box center [756, 390] width 27 height 16
click at [761, 441] on link "PM" at bounding box center [762, 440] width 58 height 22
click at [836, 386] on div "Select Date [DATE] « ‹ [DATE] › » Mon Tue Wed Thu Fri Sat Sun 1 2 3 4 5 6 7 8 9…" at bounding box center [679, 384] width 520 height 65
click at [900, 685] on span "Create" at bounding box center [902, 682] width 40 height 13
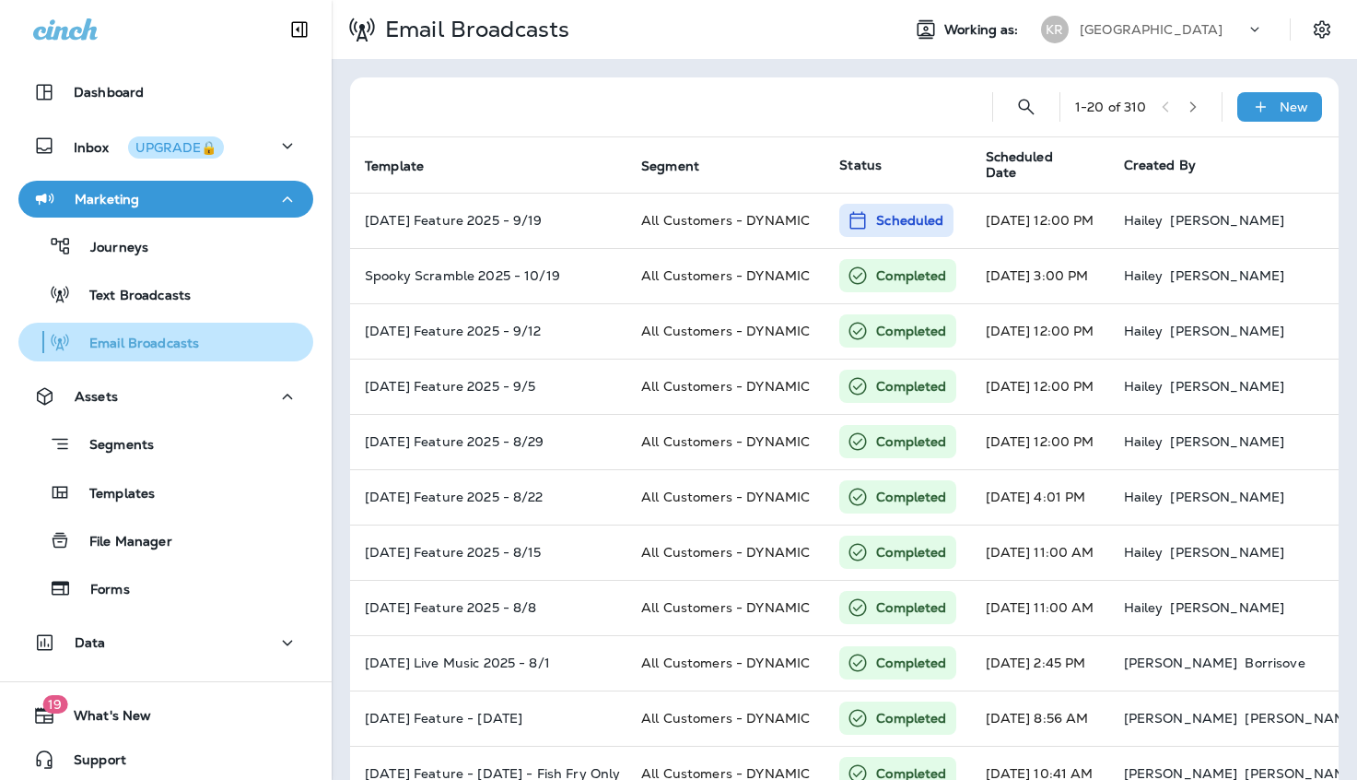
click at [129, 335] on p "Email Broadcasts" at bounding box center [135, 344] width 128 height 18
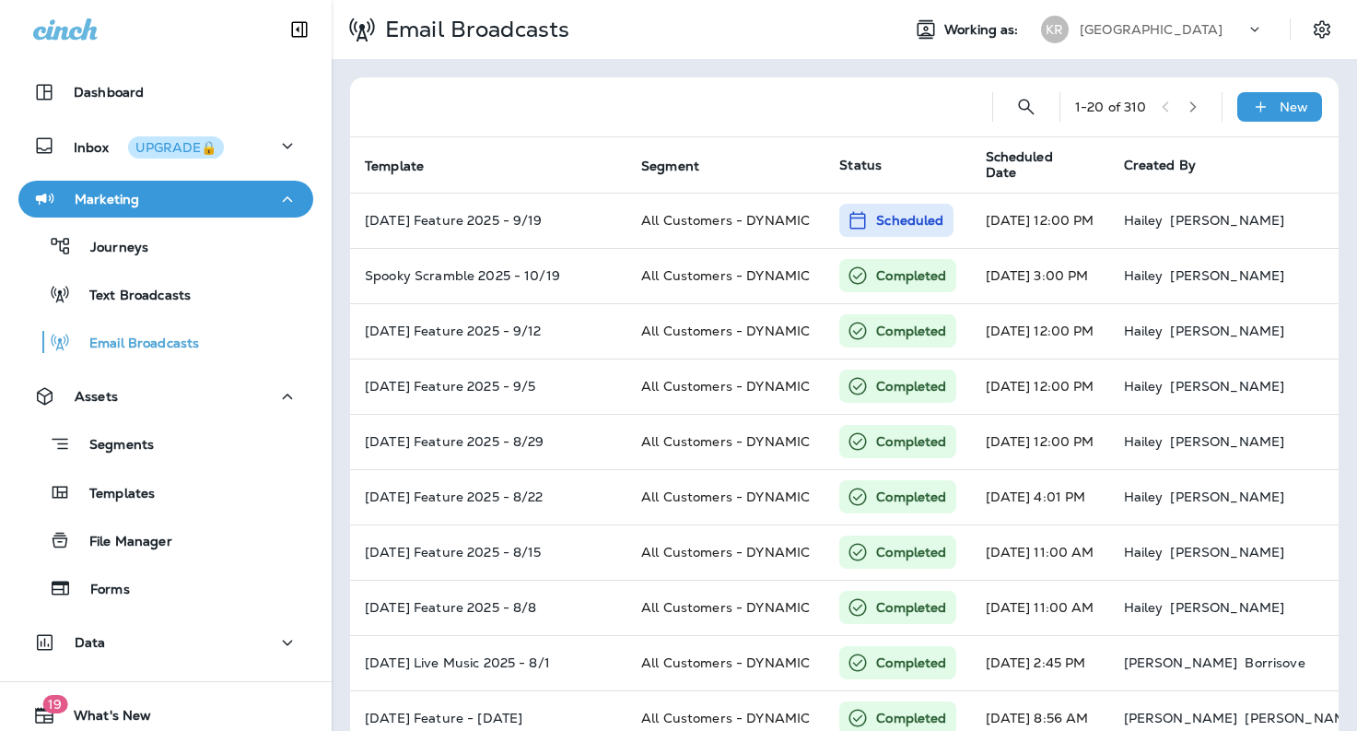
click at [688, 63] on div "1 - 20 of 310 New Template Segment Status Scheduled Date Created By Est. Sends …" at bounding box center [845, 688] width 1026 height 1259
